Goal: Communication & Community: Participate in discussion

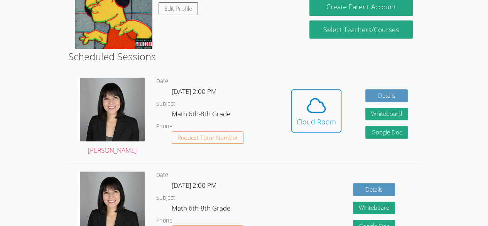
scroll to position [154, 0]
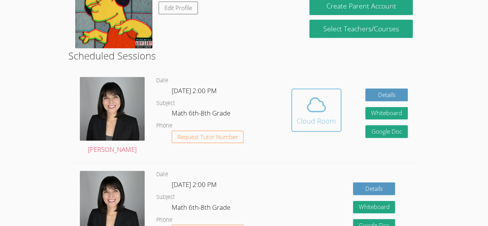
click at [322, 117] on div "Cloud Room" at bounding box center [315, 120] width 39 height 11
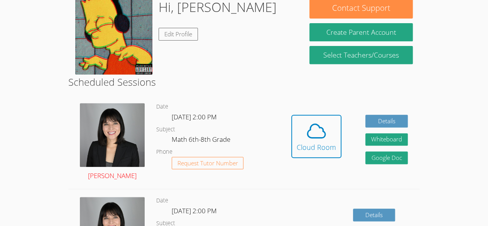
scroll to position [128, 0]
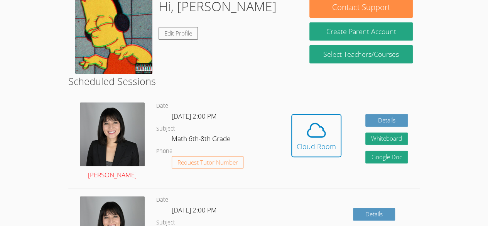
click at [113, 133] on img at bounding box center [112, 134] width 65 height 64
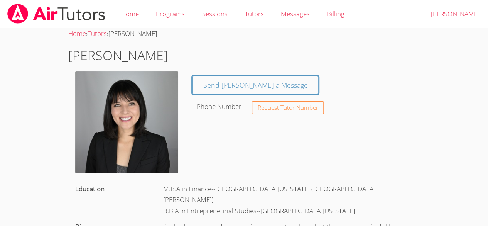
click at [118, 146] on img at bounding box center [126, 121] width 103 height 101
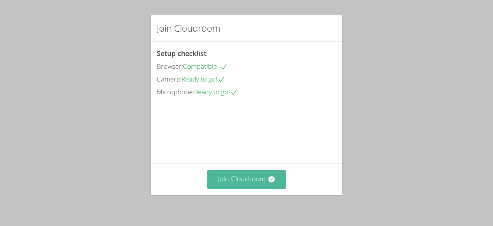
click at [238, 178] on button "Join Cloudroom" at bounding box center [246, 179] width 79 height 19
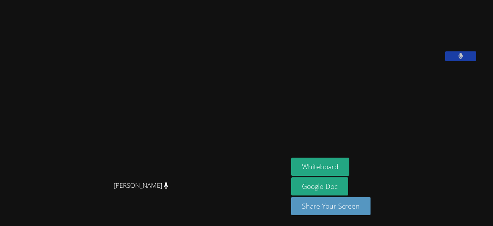
click at [446, 61] on button at bounding box center [461, 56] width 31 height 10
click at [467, 61] on button at bounding box center [461, 56] width 31 height 10
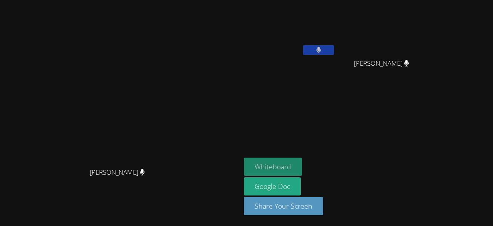
click at [302, 164] on button "Whiteboard" at bounding box center [273, 166] width 58 height 18
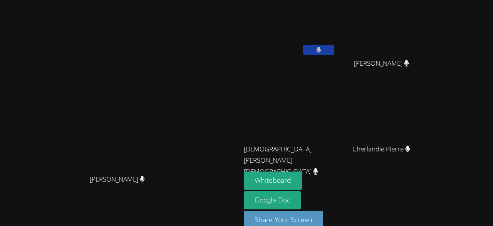
click at [301, 126] on video at bounding box center [290, 115] width 92 height 52
click at [322, 54] on button at bounding box center [318, 50] width 31 height 10
click at [322, 53] on button at bounding box center [318, 50] width 31 height 10
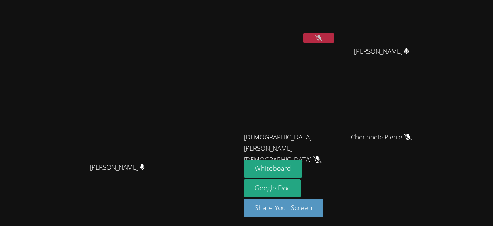
scroll to position [13, 0]
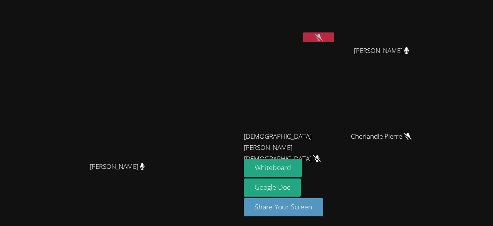
click at [401, 36] on video at bounding box center [385, 16] width 92 height 52
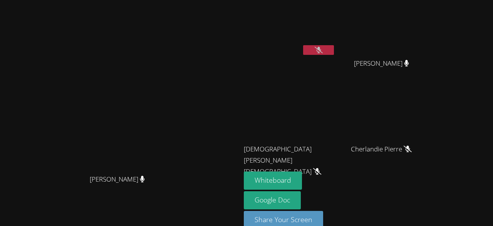
scroll to position [0, 0]
drag, startPoint x: 401, startPoint y: 36, endPoint x: 198, endPoint y: 104, distance: 214.4
click at [198, 104] on div "[PERSON_NAME]" at bounding box center [120, 104] width 235 height 132
click at [357, 138] on video at bounding box center [385, 115] width 92 height 52
drag, startPoint x: 392, startPoint y: 111, endPoint x: 365, endPoint y: -34, distance: 147.5
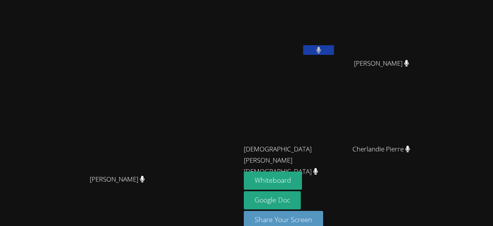
click at [365, 0] on html "Kirsten Marino Kirsten Marino Oliver Alcime Jean Henry Jean Henry Christian Vix…" at bounding box center [246, 113] width 493 height 226
click at [336, 94] on video at bounding box center [290, 115] width 92 height 52
click at [336, 52] on video at bounding box center [290, 29] width 92 height 52
click at [178, 68] on video at bounding box center [121, 104] width 116 height 132
click at [431, 123] on video at bounding box center [385, 115] width 92 height 52
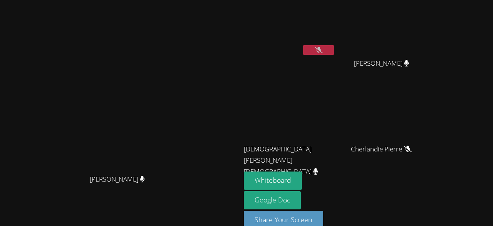
drag, startPoint x: 443, startPoint y: 123, endPoint x: 468, endPoint y: 116, distance: 26.5
click at [431, 116] on video at bounding box center [385, 115] width 92 height 52
click at [426, 111] on video at bounding box center [385, 115] width 92 height 52
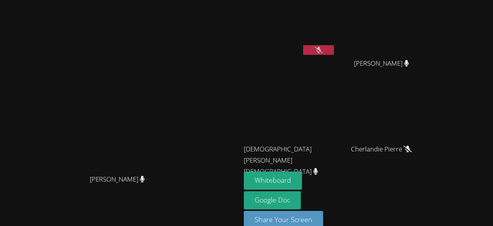
click at [426, 111] on video at bounding box center [385, 115] width 92 height 52
click at [323, 52] on icon at bounding box center [319, 50] width 8 height 7
click at [334, 51] on button at bounding box center [318, 50] width 31 height 10
click at [334, 54] on button at bounding box center [318, 50] width 31 height 10
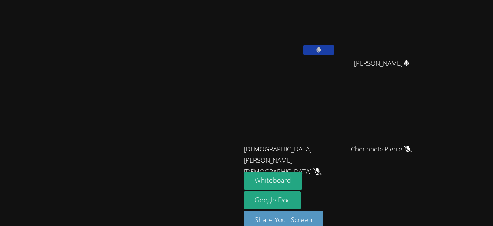
click at [334, 54] on button at bounding box center [318, 50] width 31 height 10
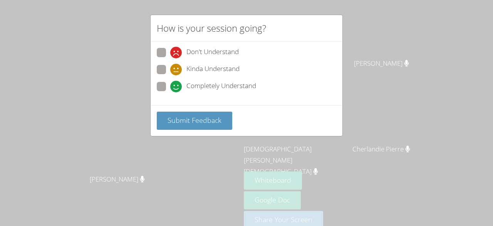
click at [170, 92] on span at bounding box center [170, 92] width 0 height 0
click at [170, 88] on input "Completely Understand" at bounding box center [173, 85] width 7 height 7
radio input "true"
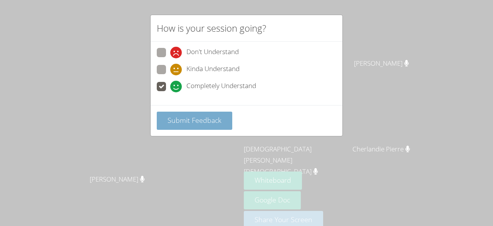
click at [210, 123] on span "Submit Feedback" at bounding box center [195, 119] width 54 height 9
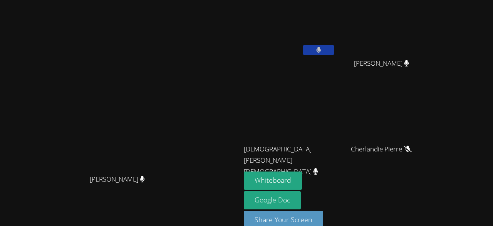
click at [334, 53] on button at bounding box center [318, 50] width 31 height 10
click at [334, 52] on button at bounding box center [318, 50] width 31 height 10
click at [321, 52] on icon at bounding box center [318, 50] width 5 height 7
click at [334, 47] on button at bounding box center [318, 50] width 31 height 10
